Goal: Information Seeking & Learning: Learn about a topic

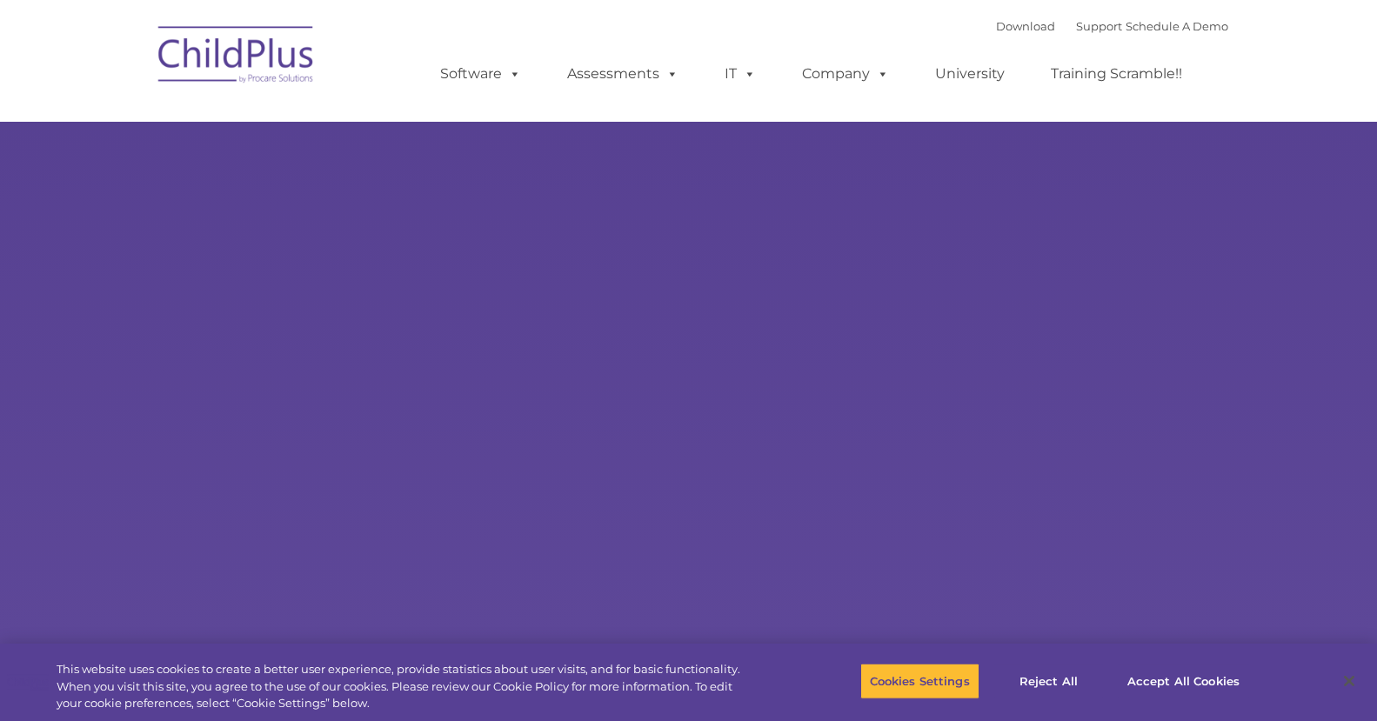
select select "MEDIUM"
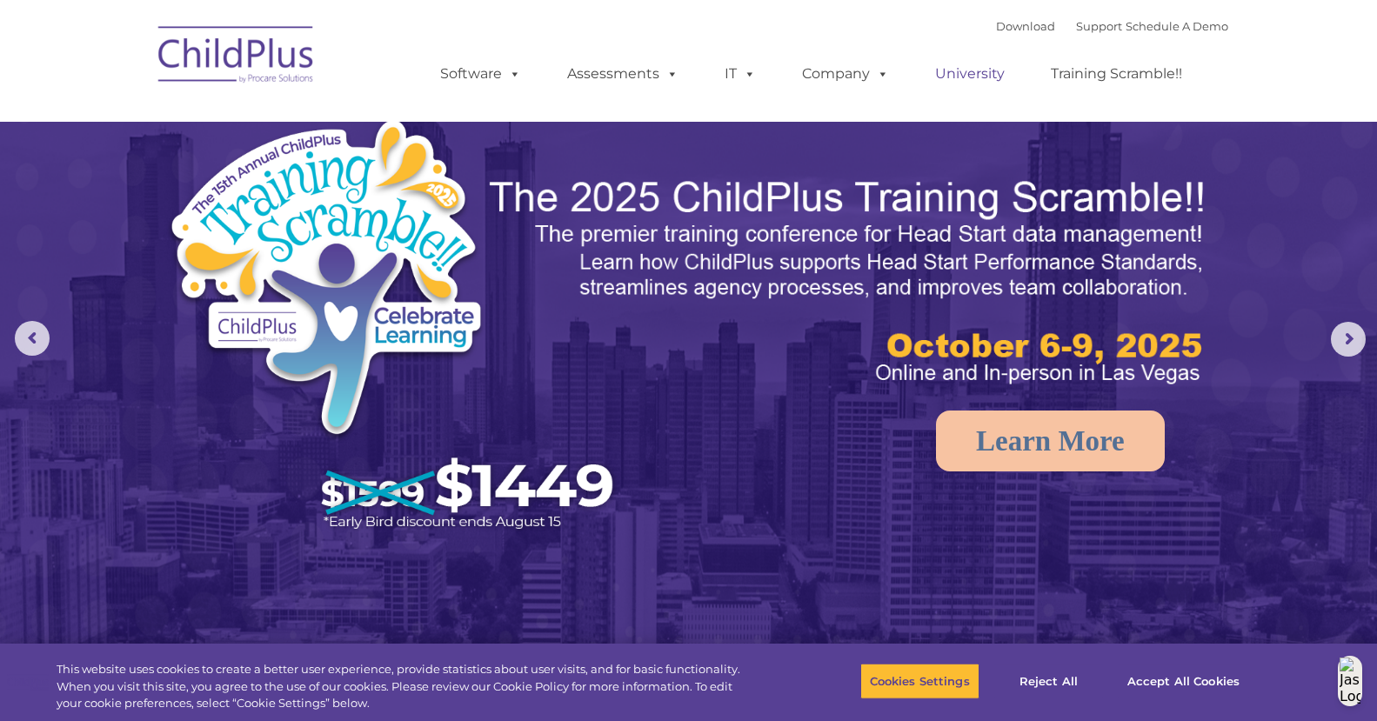
click at [969, 79] on link "University" at bounding box center [970, 74] width 104 height 35
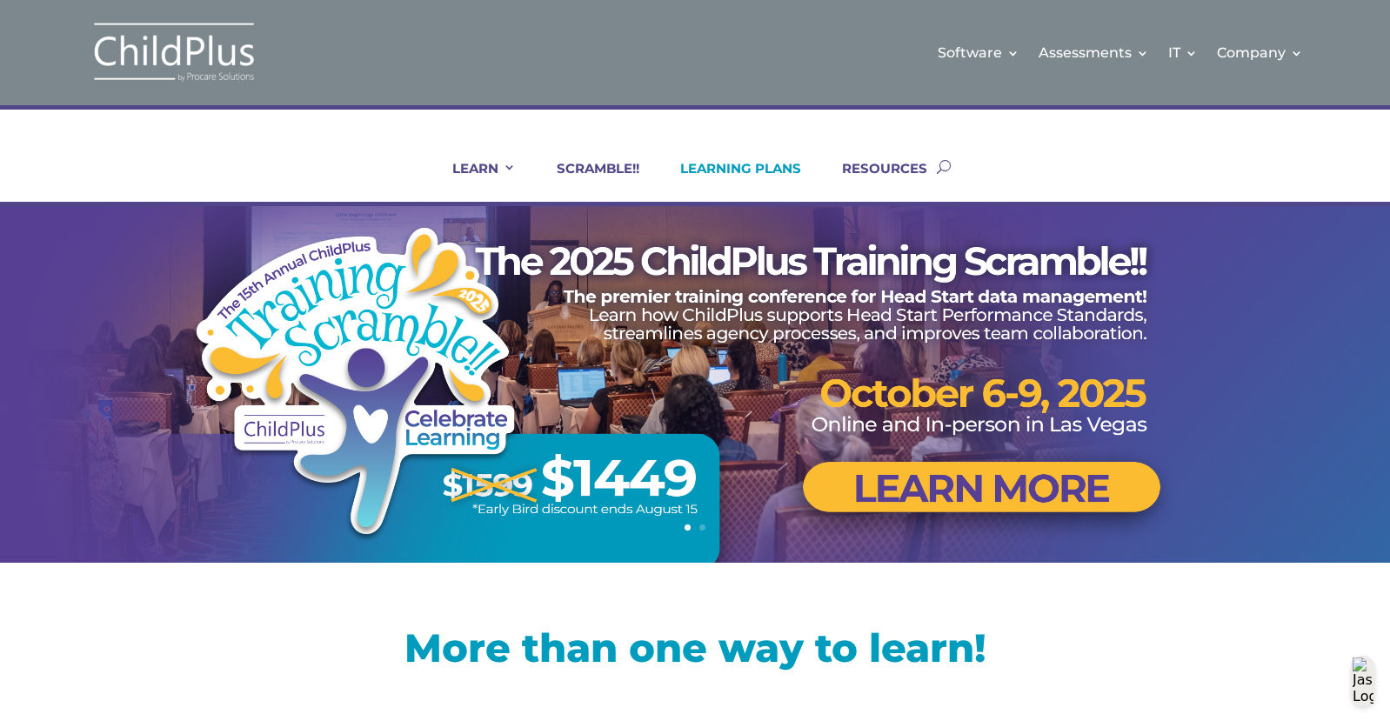
click at [709, 178] on link "LEARNING PLANS" at bounding box center [730, 181] width 143 height 42
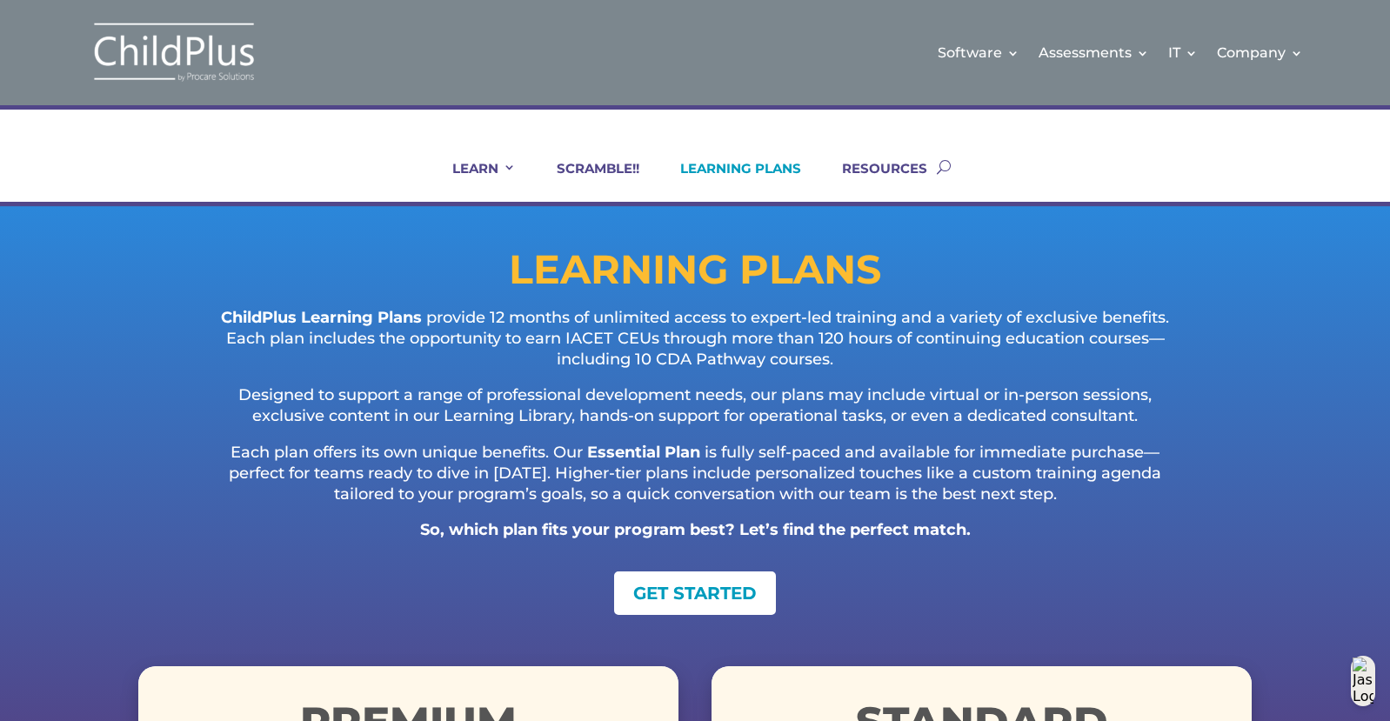
click at [1344, 263] on div "LEARNING PLANS ChildPlus Learning Plans provide 12 months of unlimited access t…" at bounding box center [695, 468] width 1390 height 524
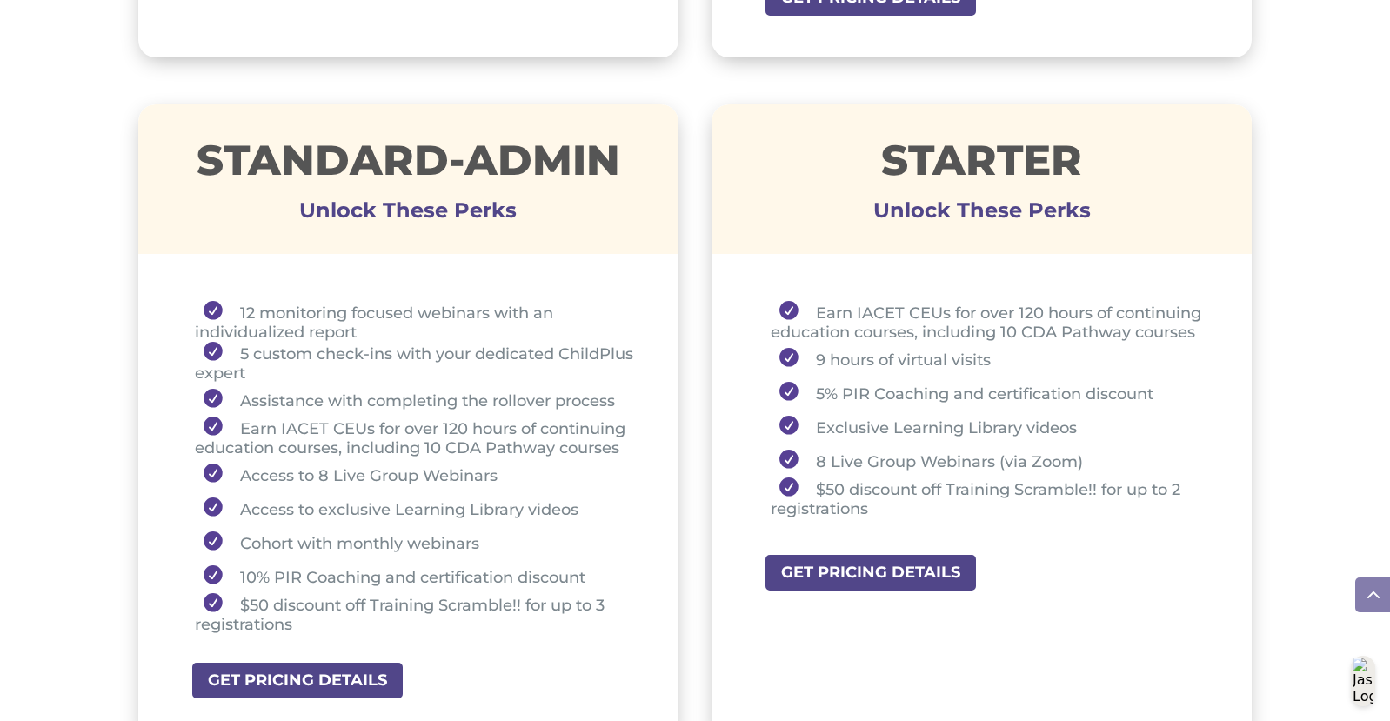
scroll to position [1218, 0]
